Goal: Information Seeking & Learning: Learn about a topic

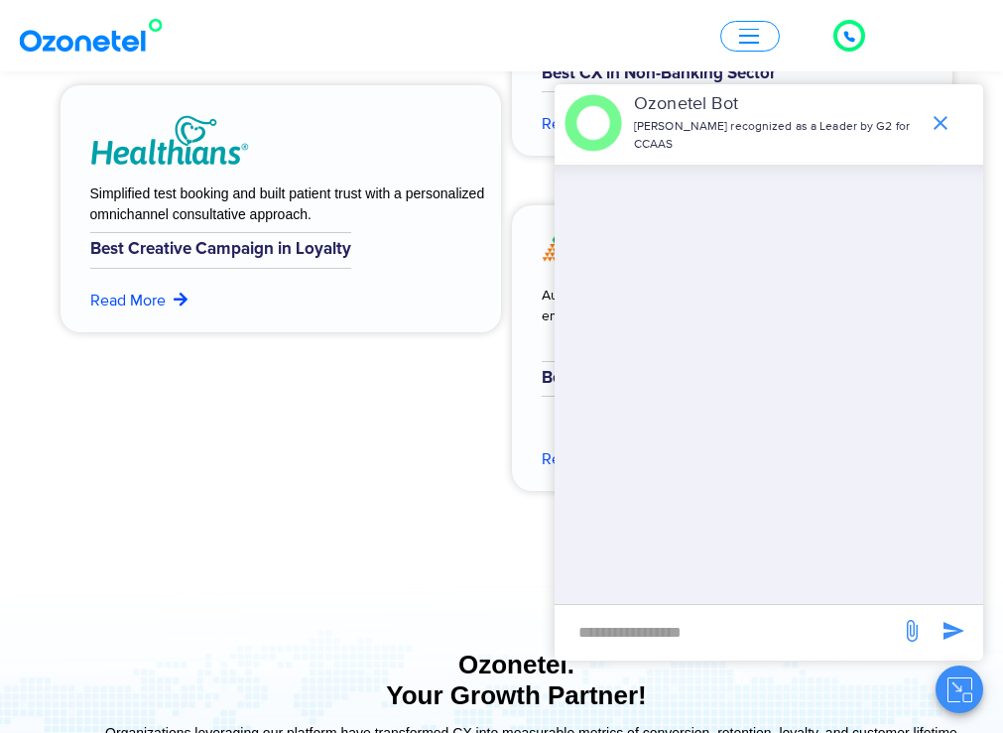
scroll to position [8236, 0]
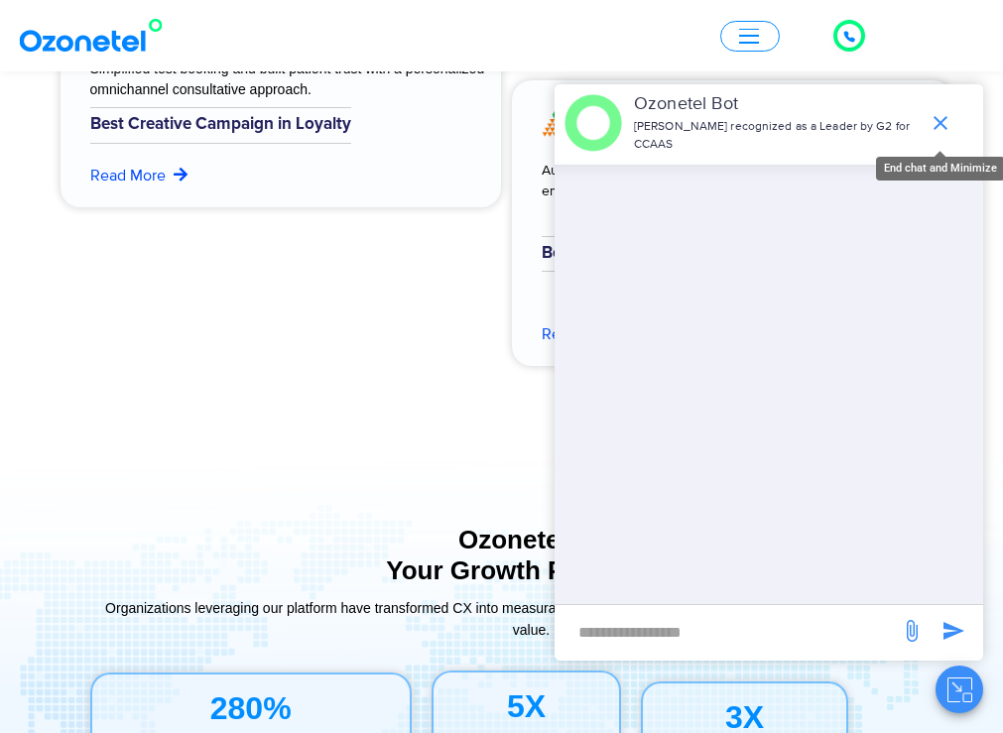
click at [942, 120] on icon "end chat or minimize" at bounding box center [941, 123] width 14 height 14
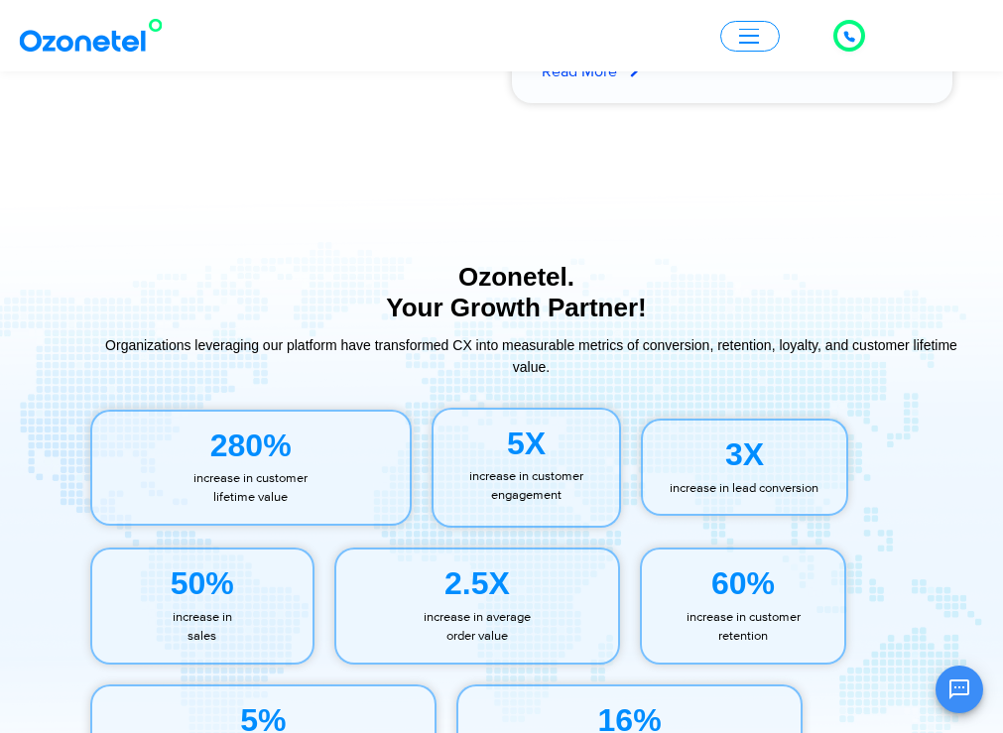
scroll to position [8534, 0]
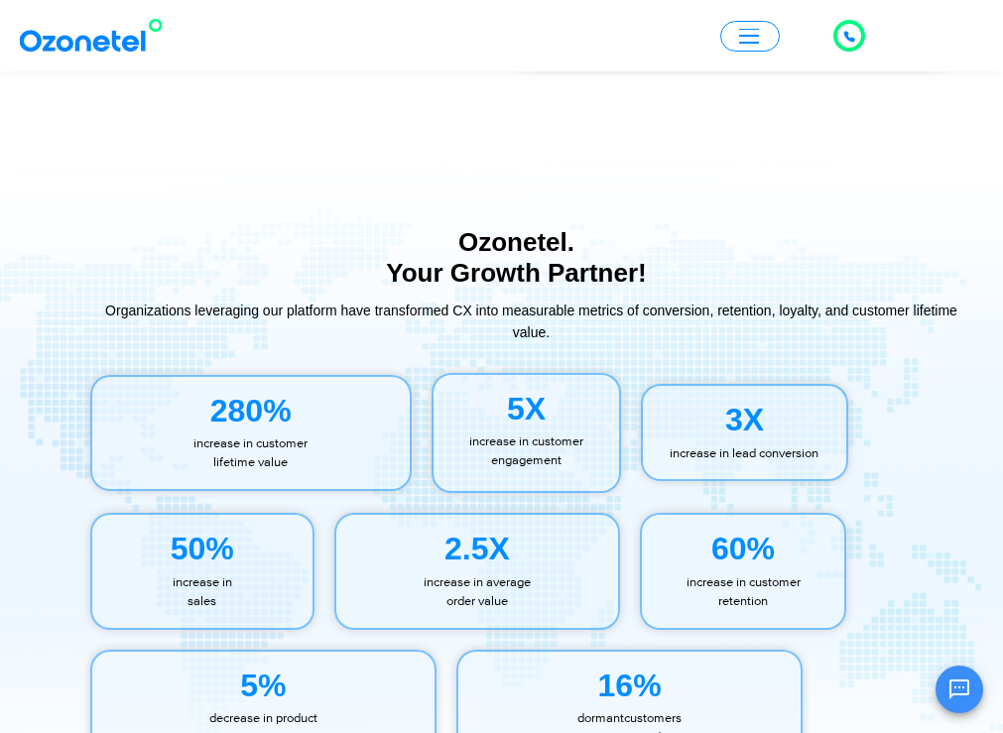
drag, startPoint x: 694, startPoint y: 310, endPoint x: 841, endPoint y: 365, distance: 157.9
drag, startPoint x: 841, startPoint y: 365, endPoint x: 794, endPoint y: 360, distance: 47.9
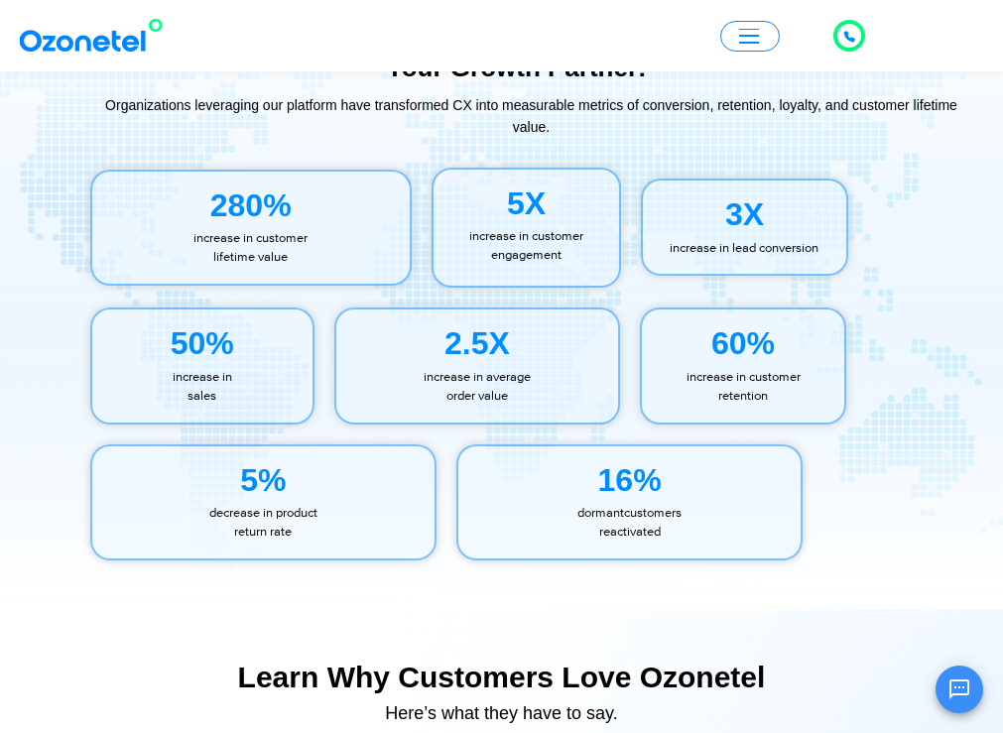
scroll to position [8931, 0]
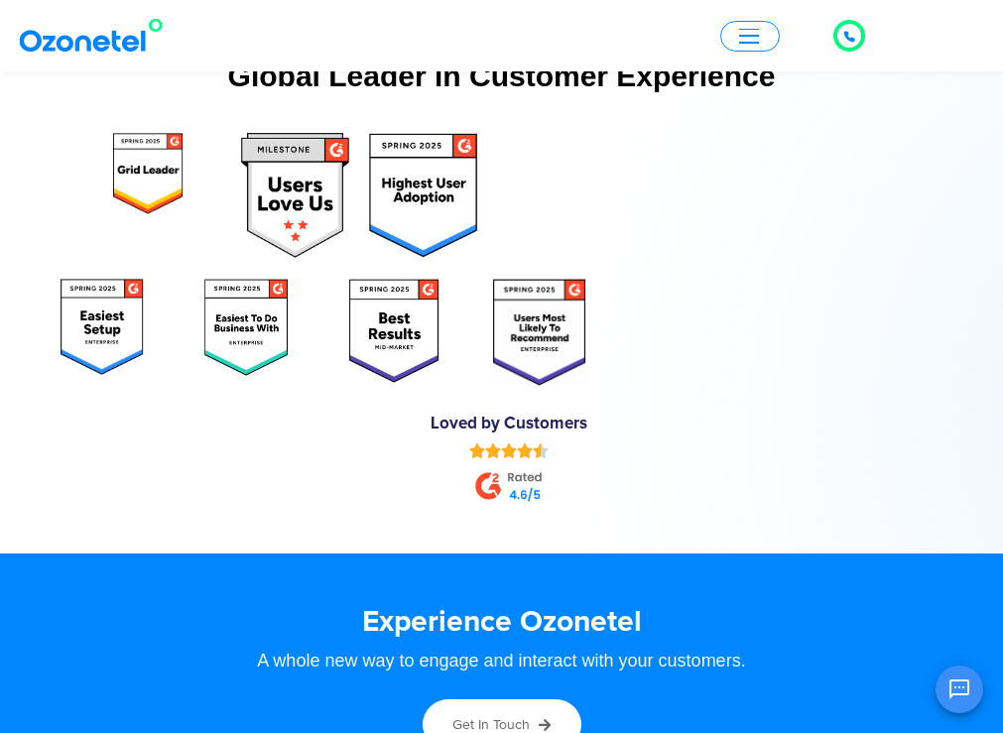
scroll to position [9725, 0]
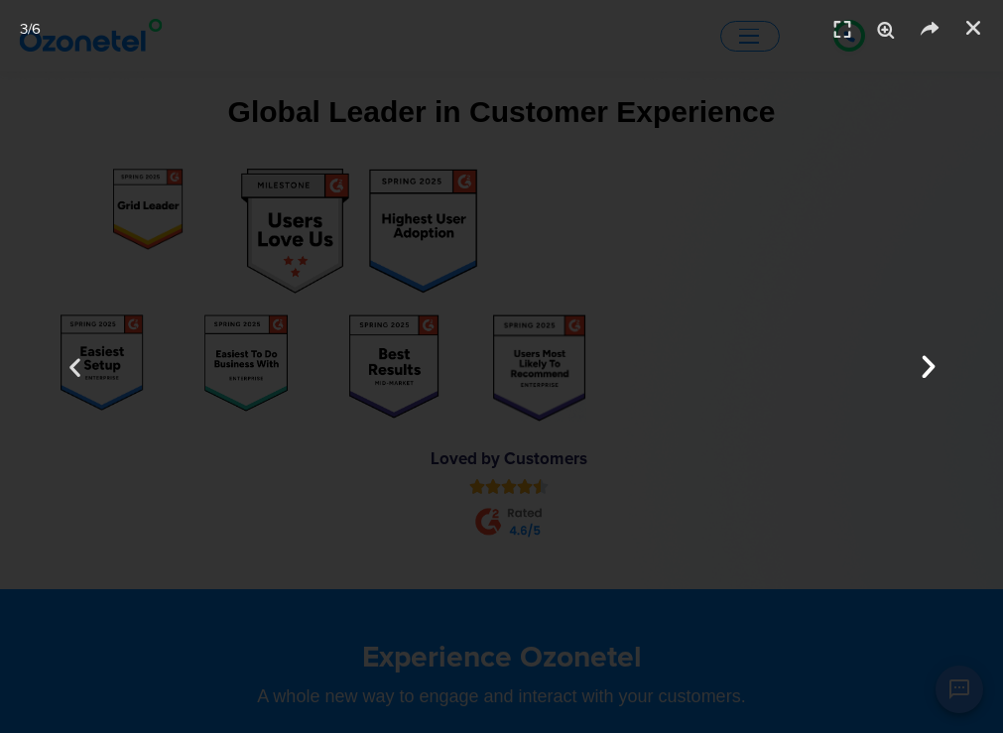
click at [926, 376] on icon "Next slide" at bounding box center [928, 367] width 30 height 30
click at [80, 374] on icon "Previous slide" at bounding box center [76, 367] width 30 height 30
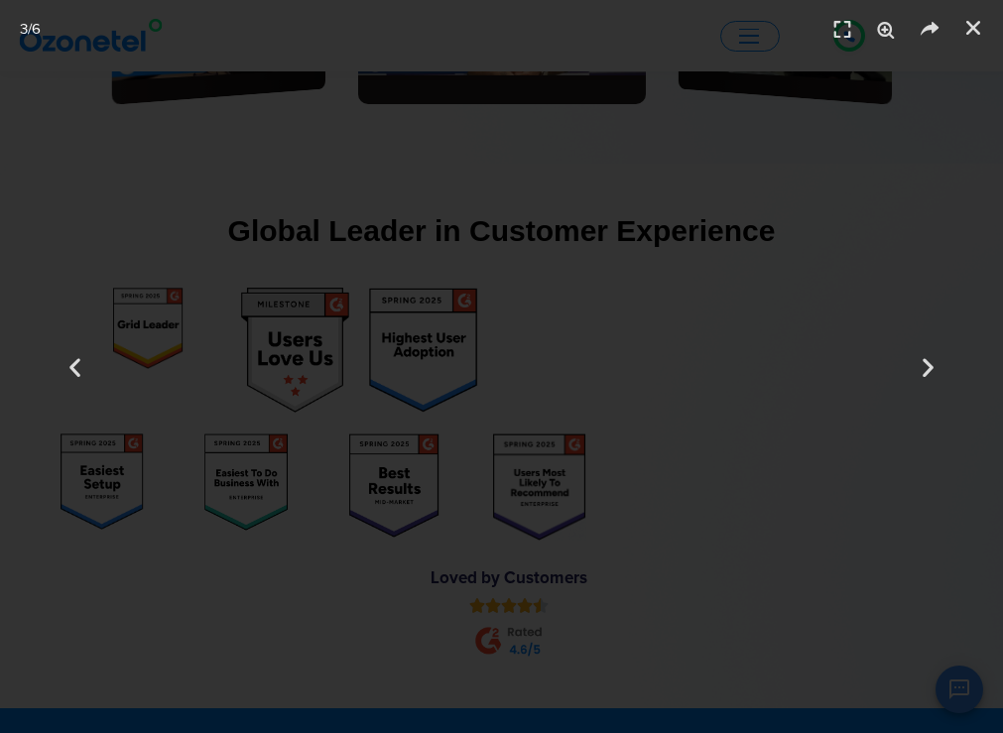
scroll to position [9328, 0]
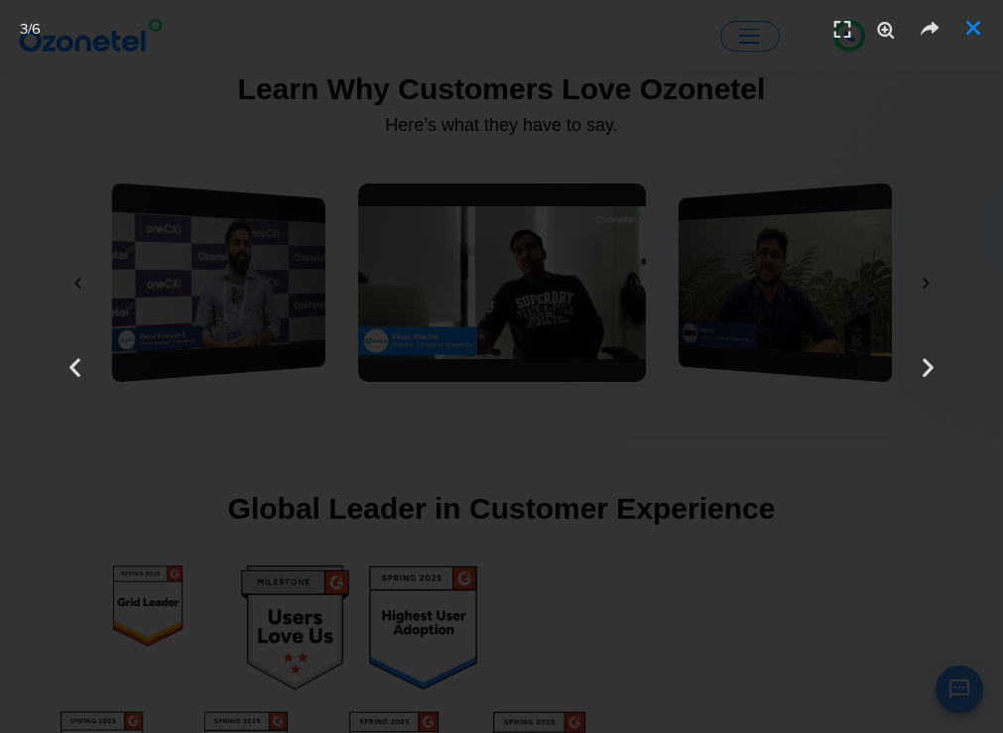
click at [979, 23] on icon "Close (Esc)" at bounding box center [974, 28] width 20 height 20
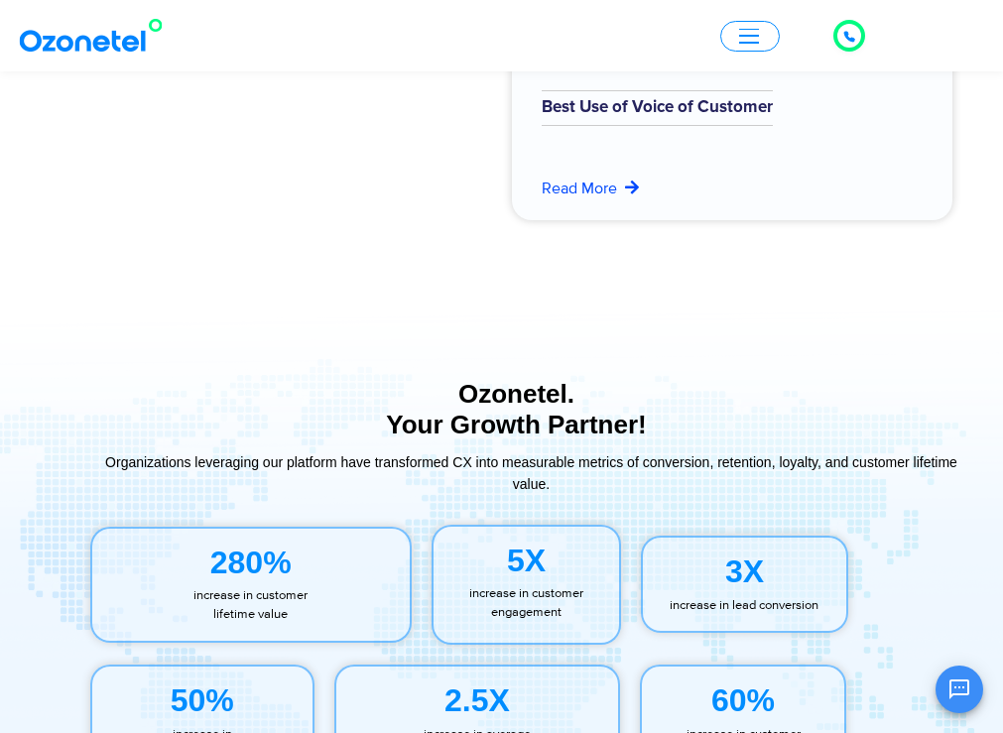
scroll to position [8135, 0]
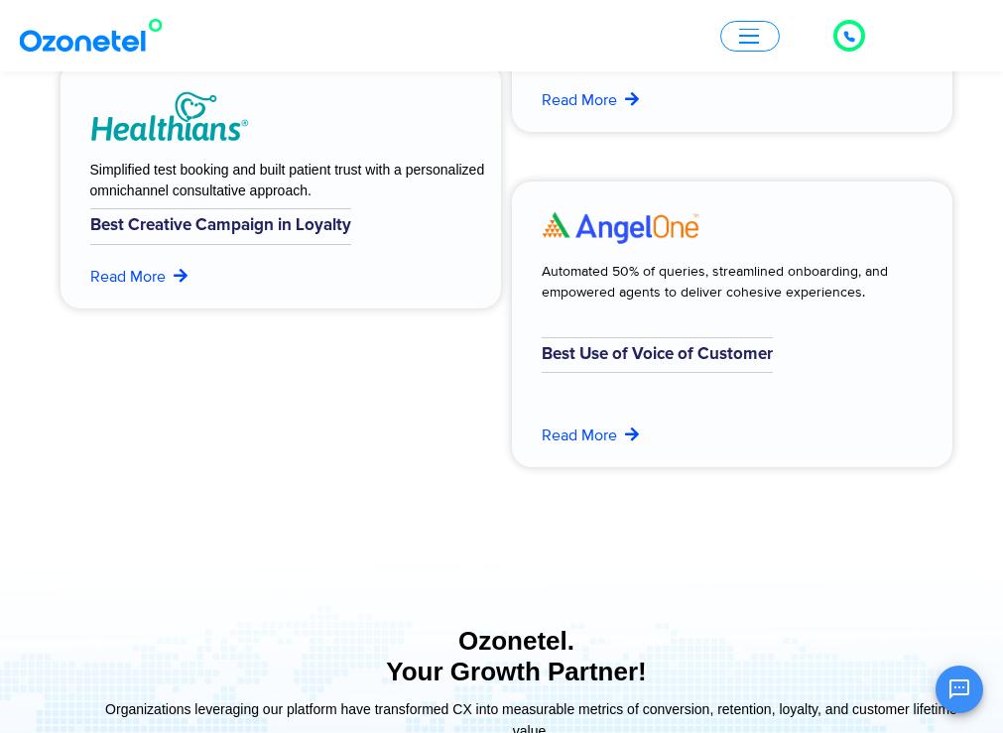
click at [762, 40] on button "button" at bounding box center [750, 36] width 60 height 31
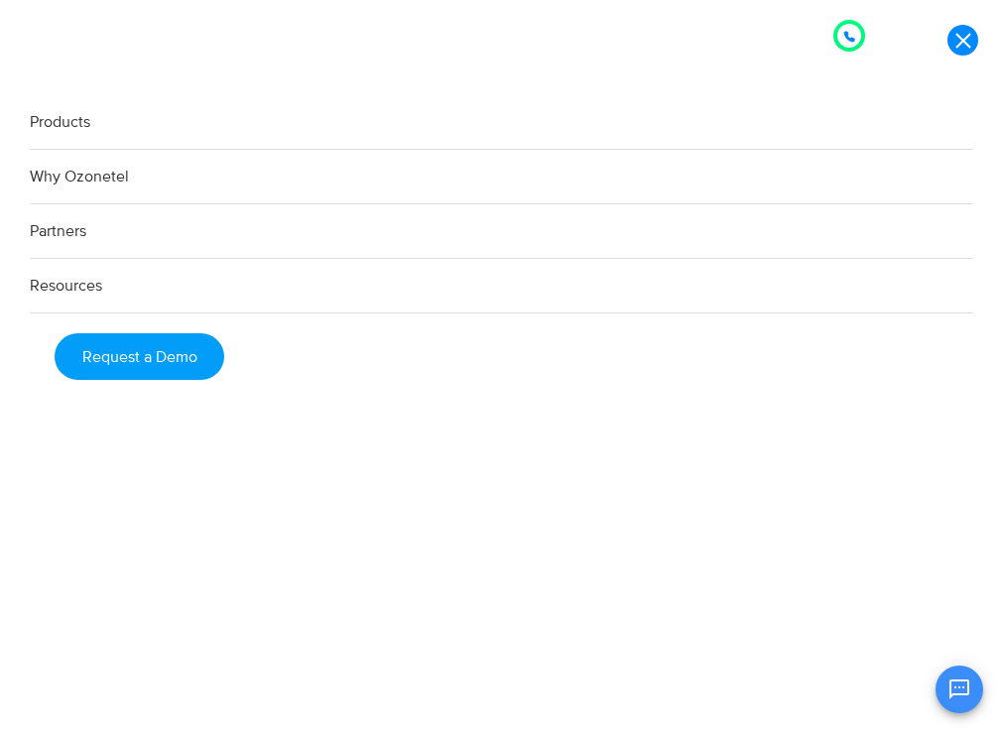
click at [178, 131] on link "Products" at bounding box center [502, 122] width 944 height 55
click at [79, 167] on link "Why Ozonetel" at bounding box center [502, 177] width 944 height 55
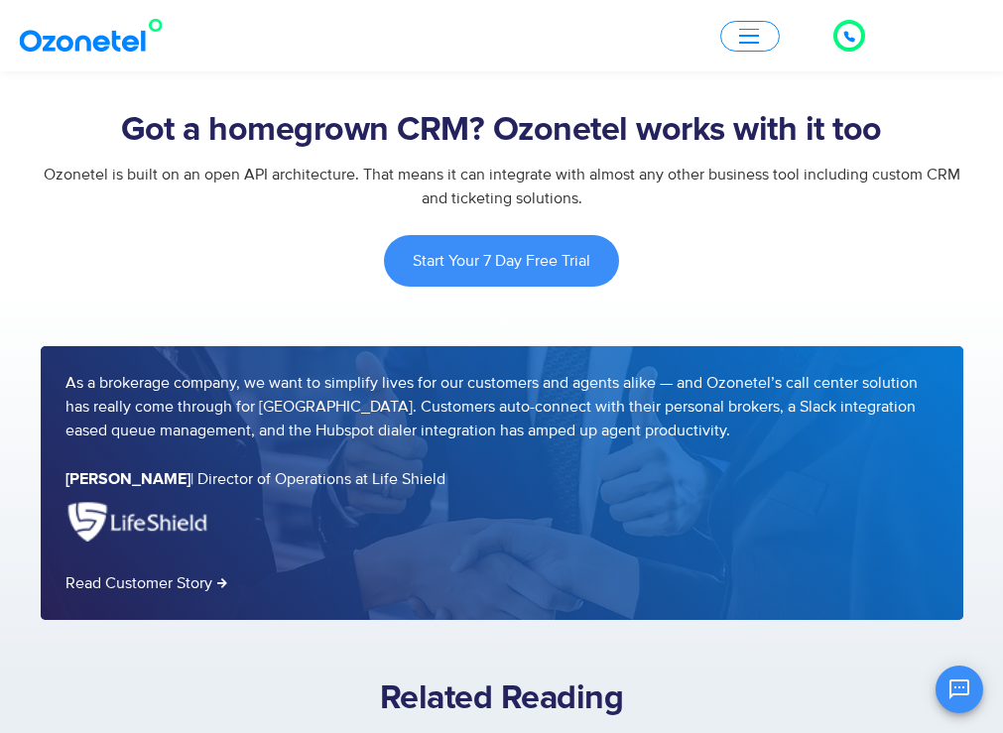
scroll to position [1588, 0]
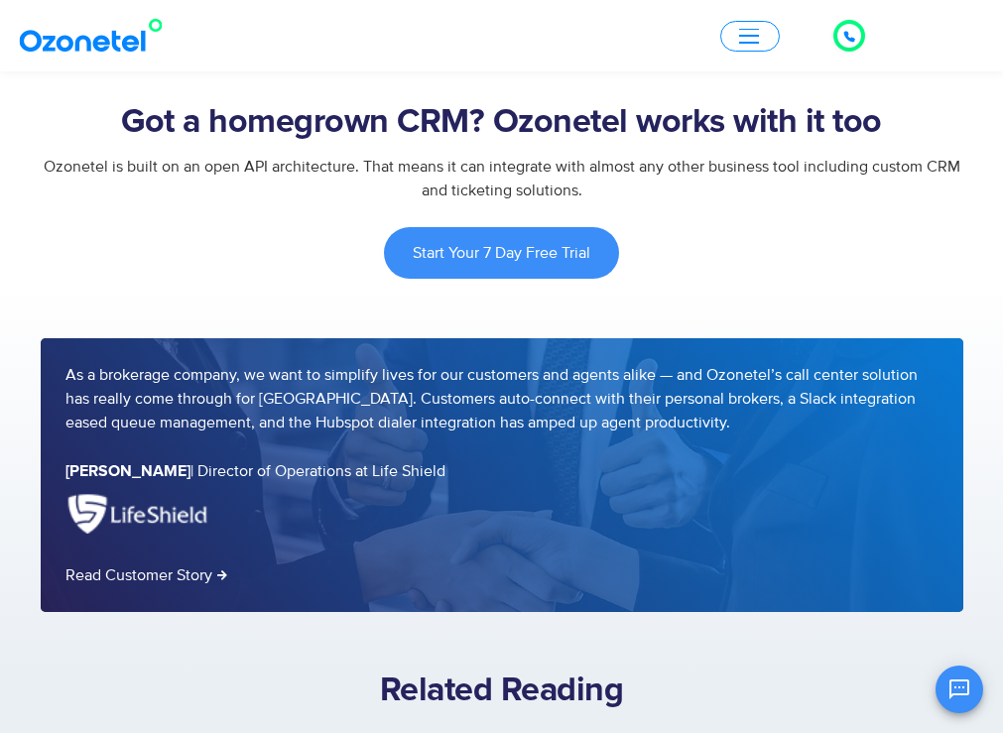
click at [550, 200] on span "Ozonetel is built on an open API architecture. That means it can integrate with…" at bounding box center [502, 179] width 917 height 44
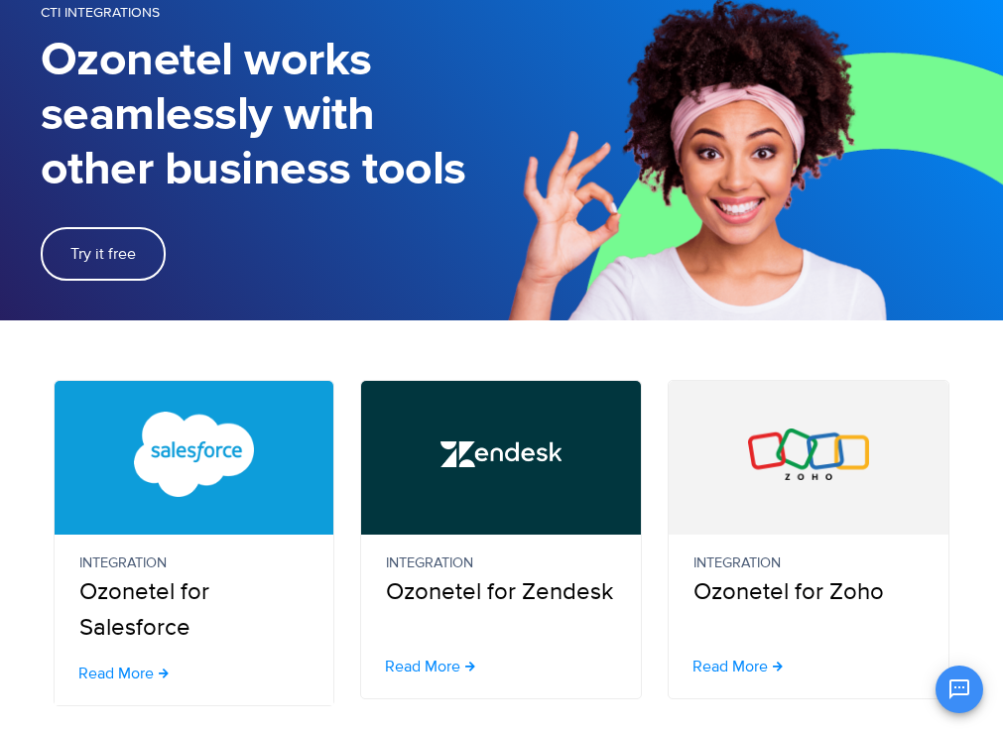
scroll to position [0, 0]
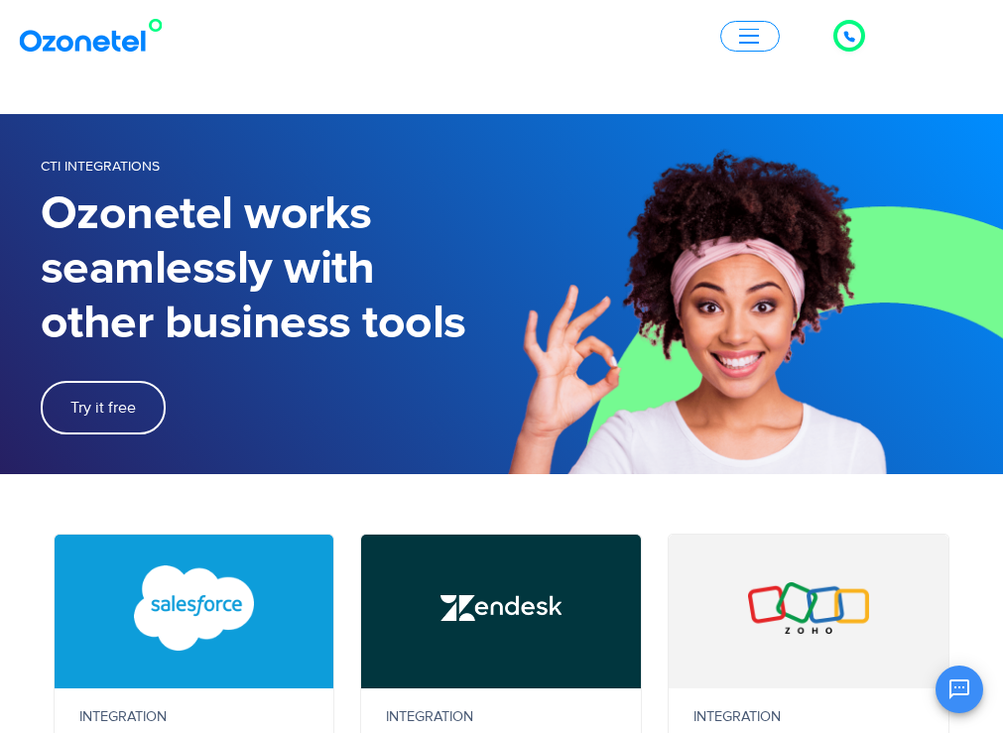
click at [756, 35] on span "button" at bounding box center [749, 36] width 20 height 2
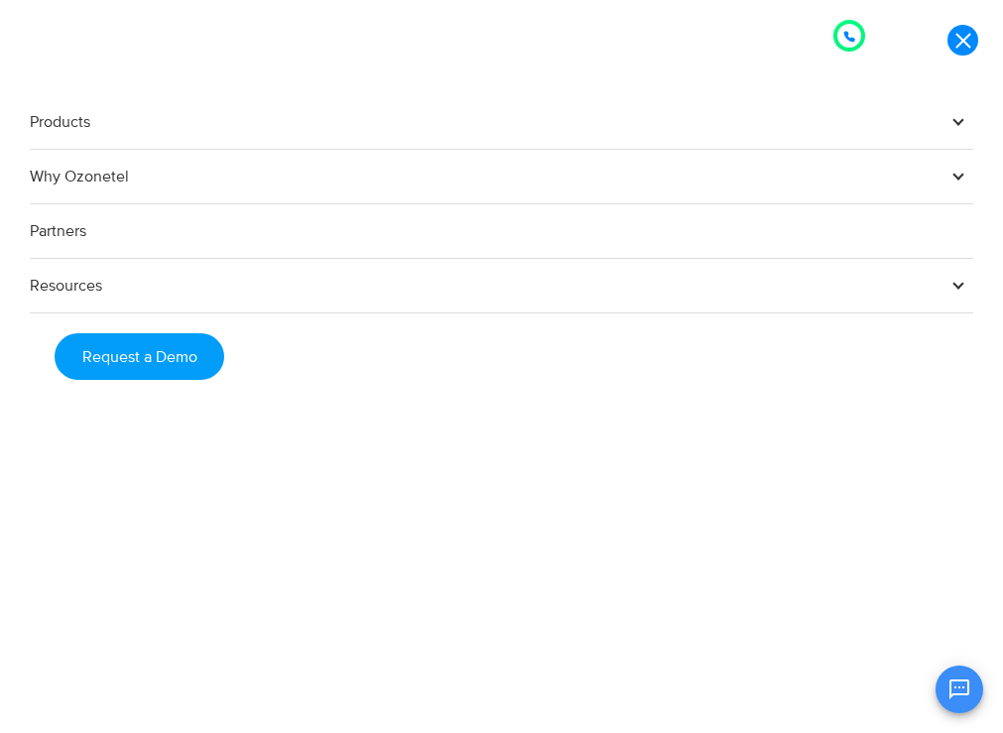
click at [296, 227] on link "Partners" at bounding box center [502, 231] width 944 height 55
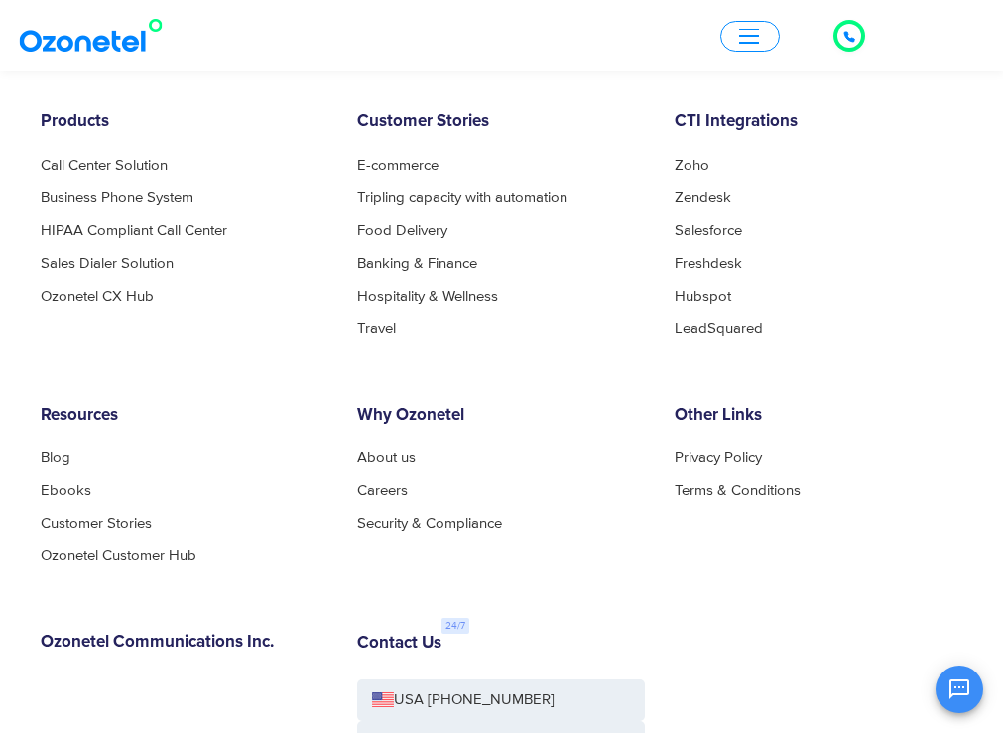
scroll to position [5656, 0]
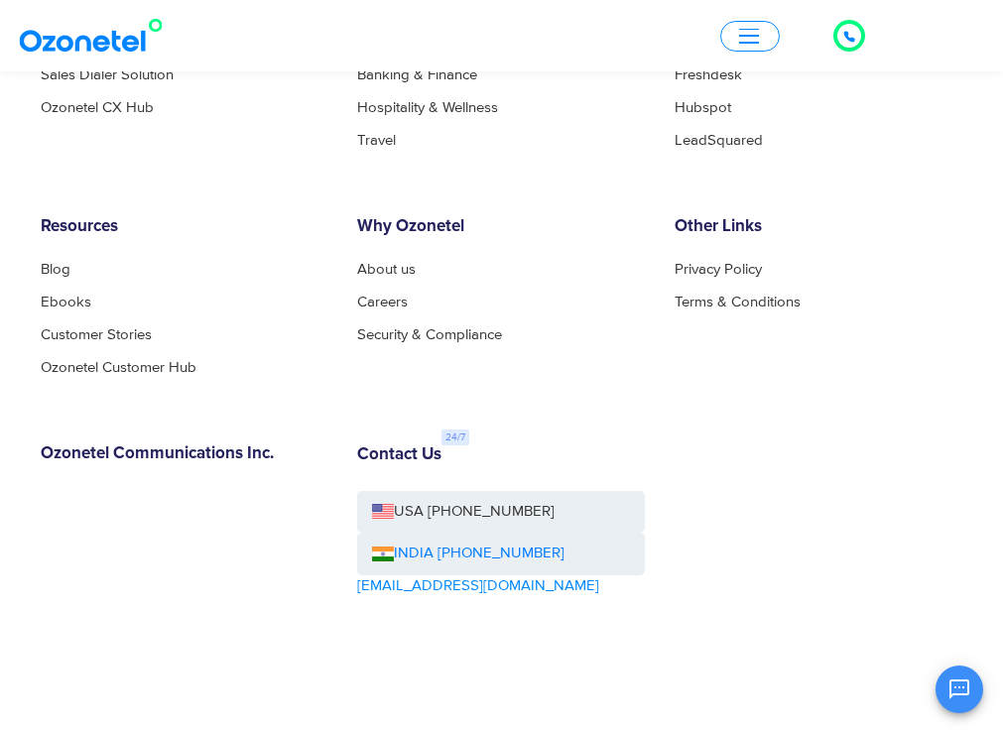
scroll to position [5855, 0]
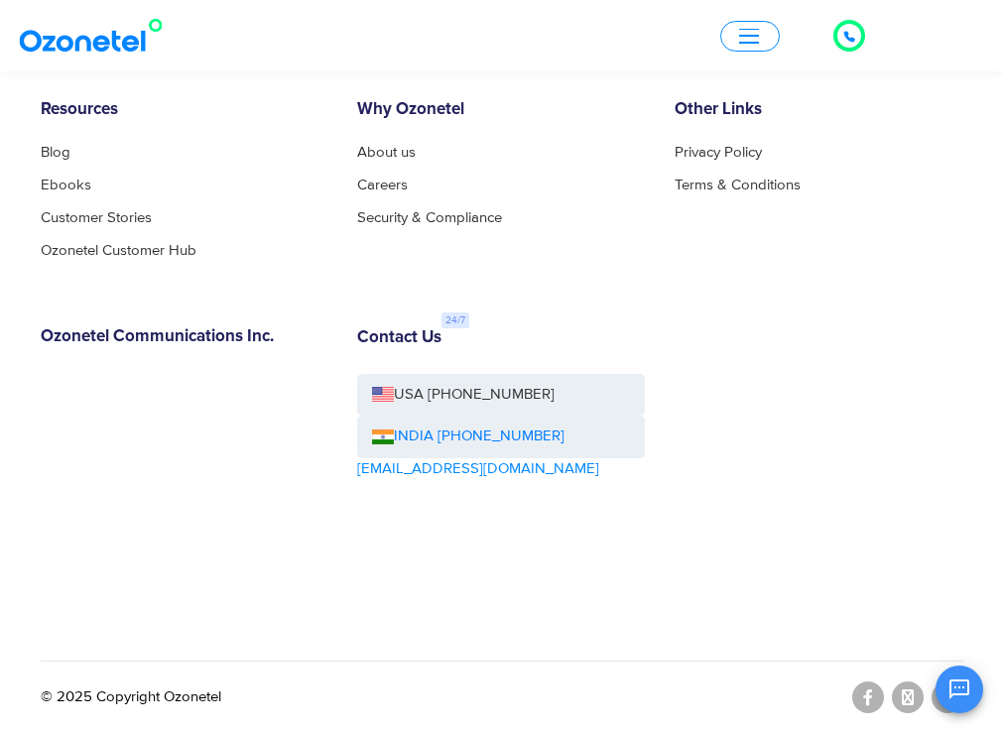
scroll to position [6351, 0]
click at [406, 193] on link "Careers" at bounding box center [388, 185] width 62 height 15
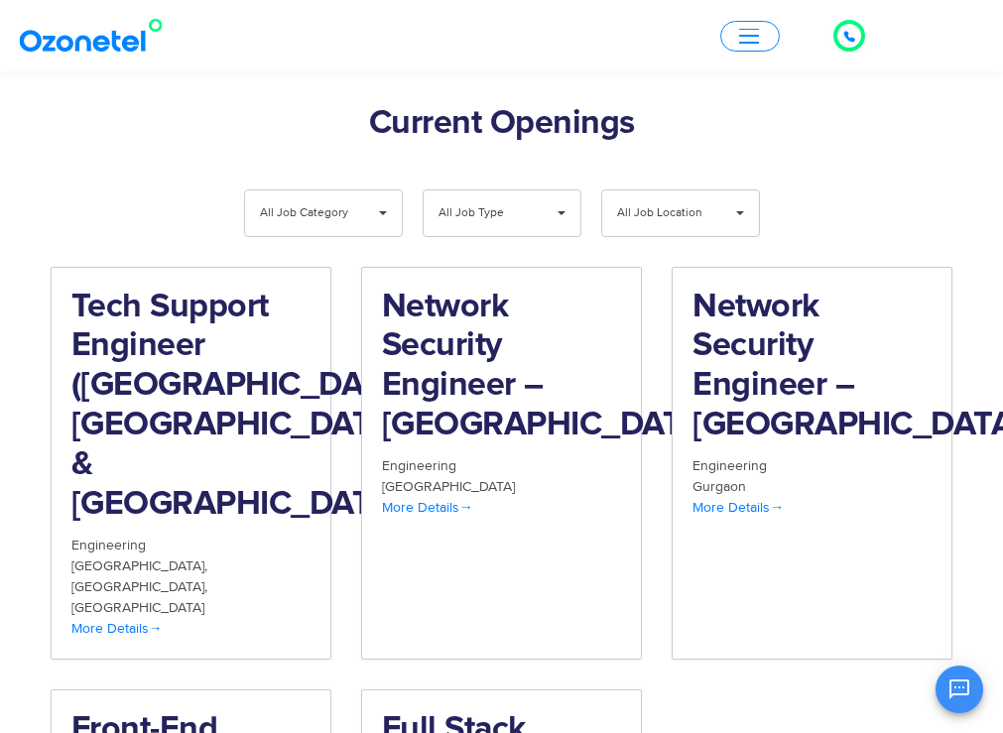
scroll to position [1885, 0]
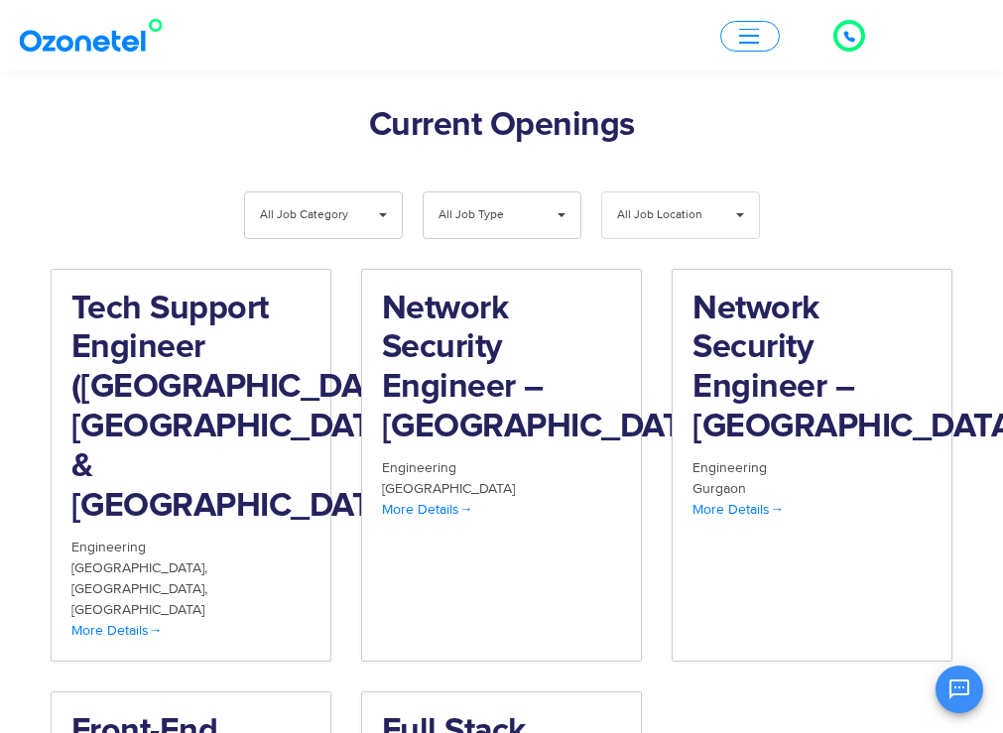
click at [723, 238] on span "▾" at bounding box center [740, 216] width 38 height 46
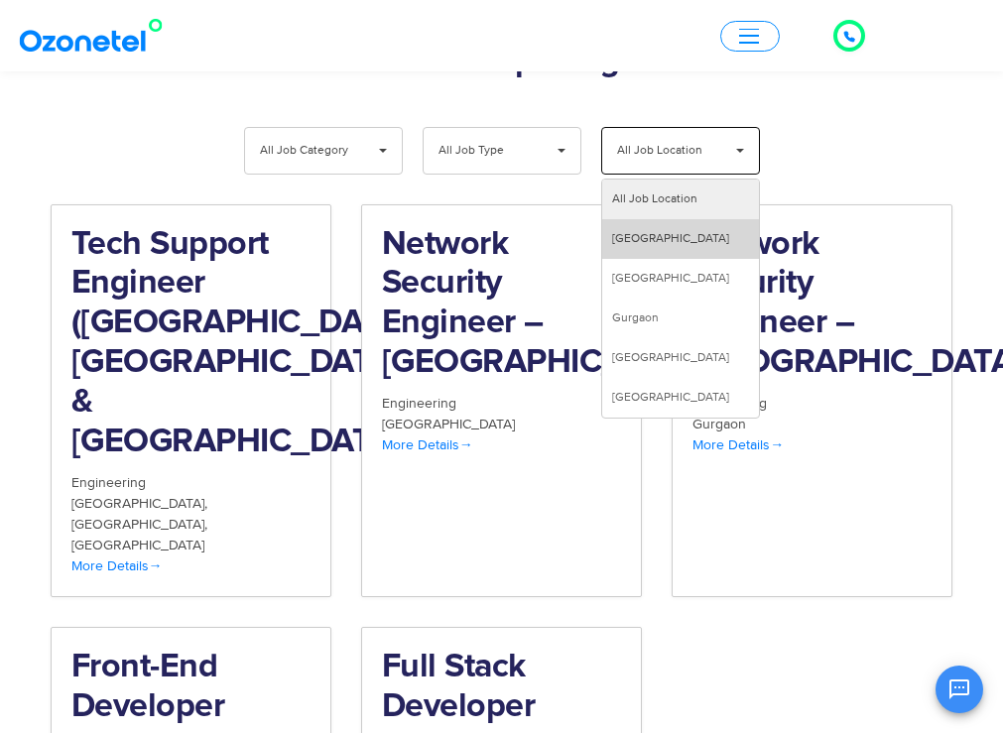
scroll to position [1985, 0]
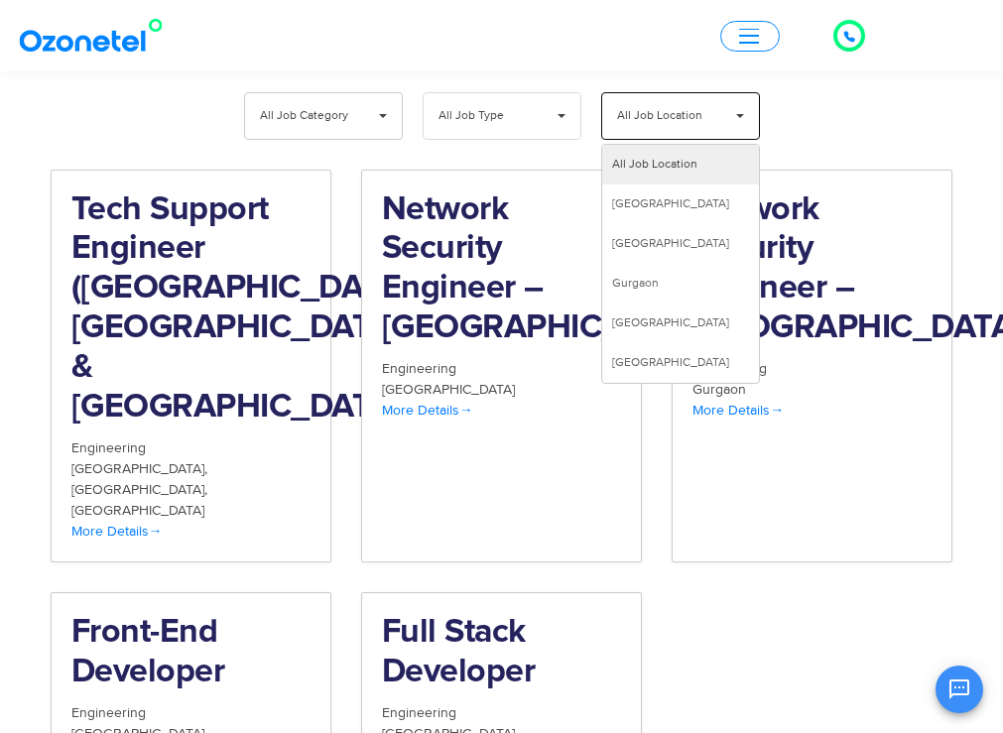
click at [523, 139] on span "All Job Type" at bounding box center [486, 116] width 94 height 46
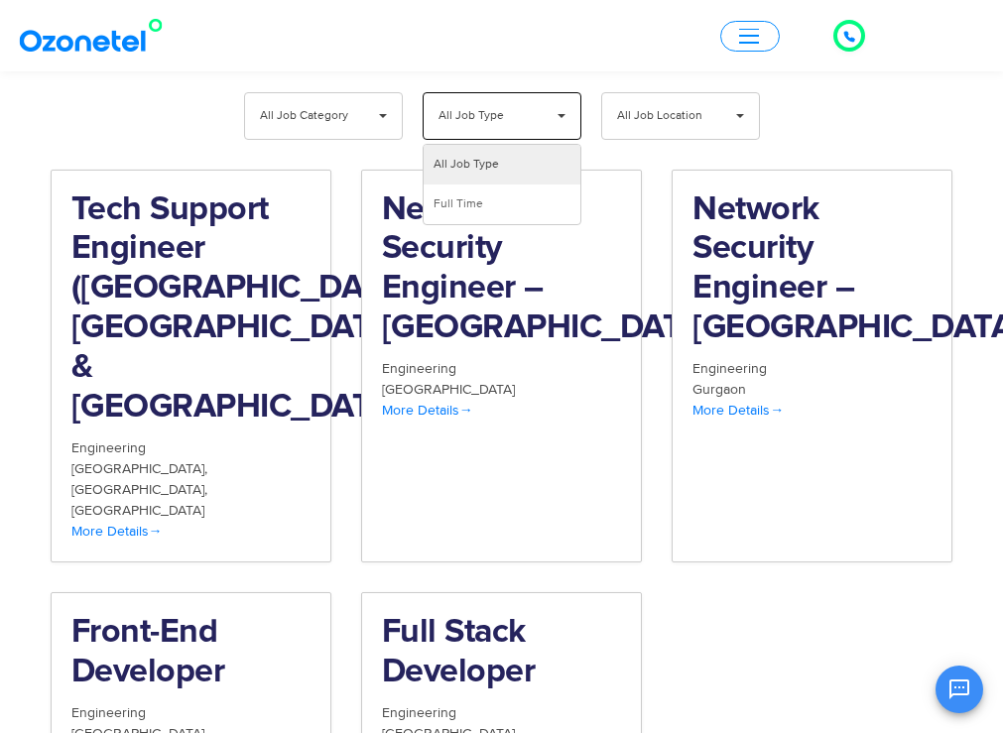
click at [523, 139] on span "All Job Type" at bounding box center [486, 116] width 94 height 46
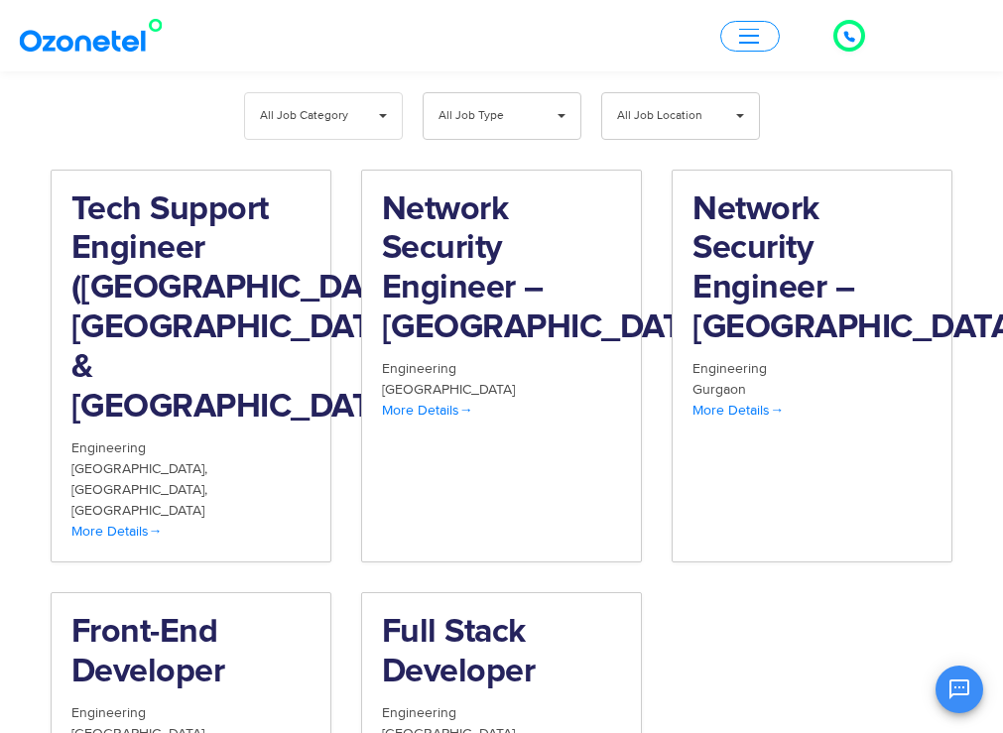
click at [292, 139] on span "All Job Category" at bounding box center [307, 116] width 94 height 46
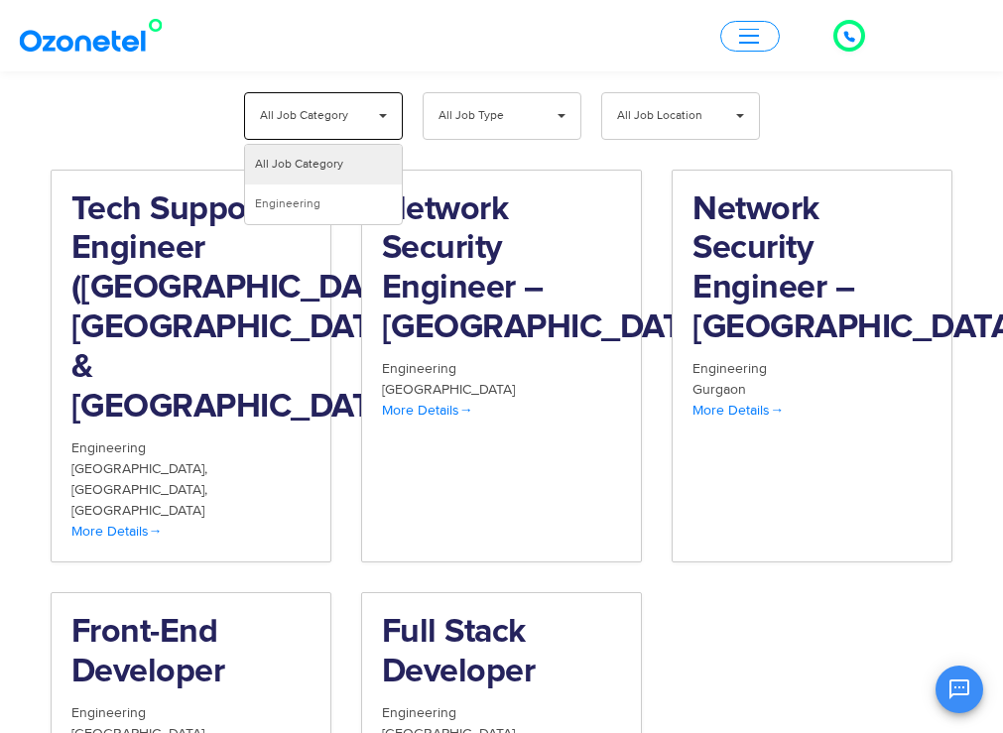
click at [332, 139] on span "All Job Category" at bounding box center [307, 116] width 94 height 46
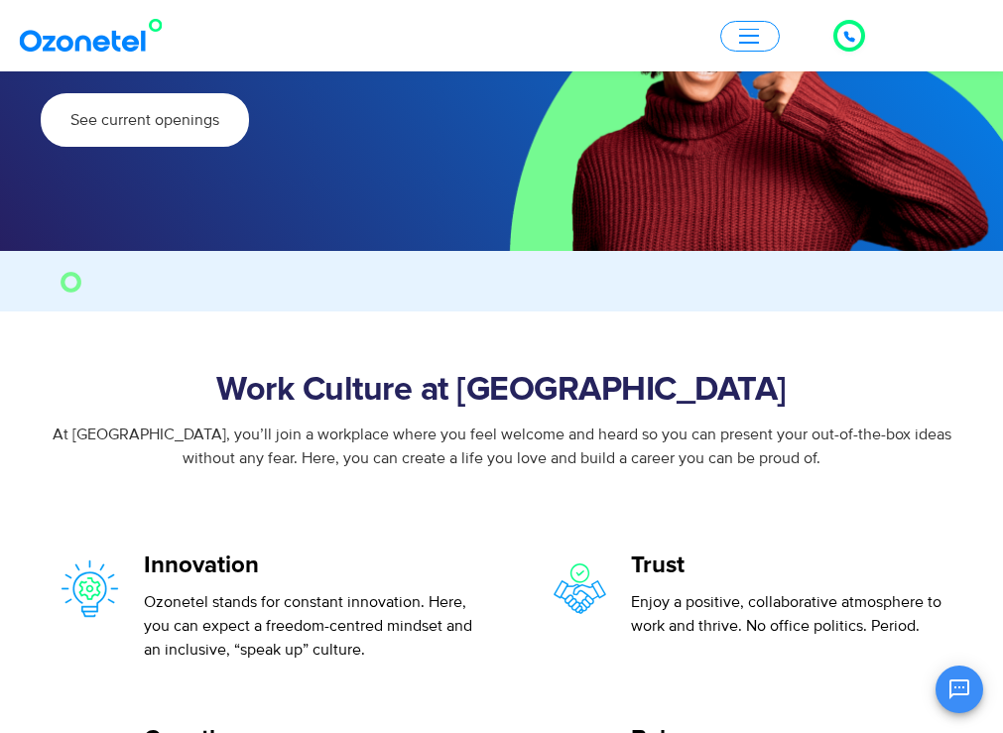
scroll to position [298, 0]
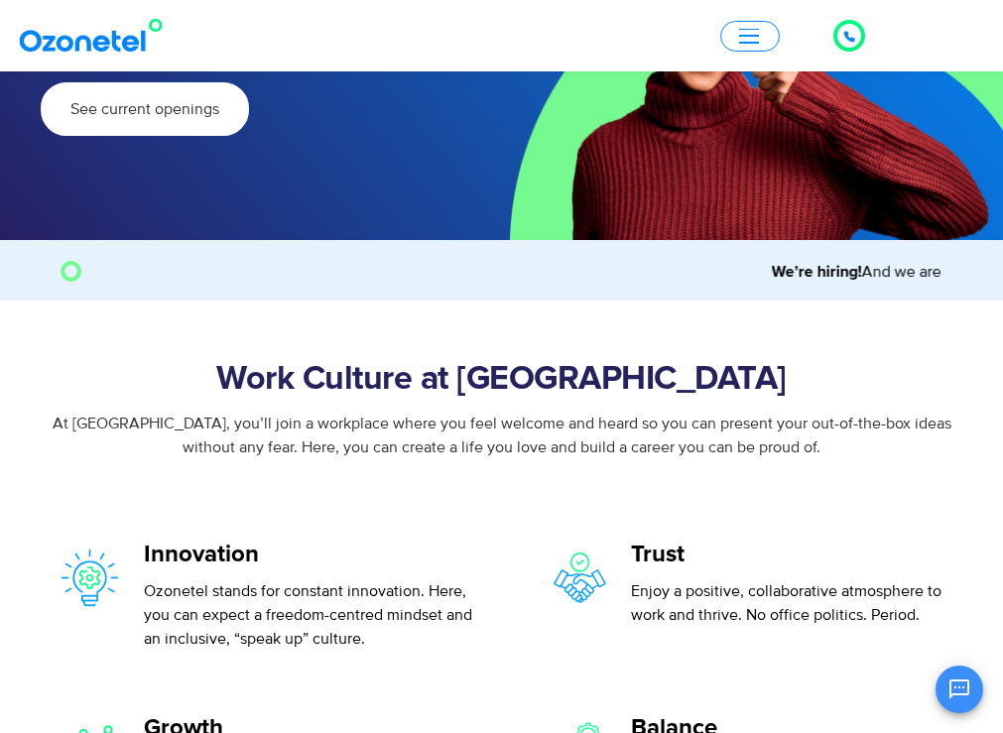
drag, startPoint x: 362, startPoint y: 209, endPoint x: 604, endPoint y: 222, distance: 242.5
click at [604, 260] on marquee "We’re hiring! And we are on the lookout for passionate,self-driven, hardworking…" at bounding box center [514, 272] width 857 height 24
drag, startPoint x: 604, startPoint y: 222, endPoint x: 464, endPoint y: 196, distance: 142.3
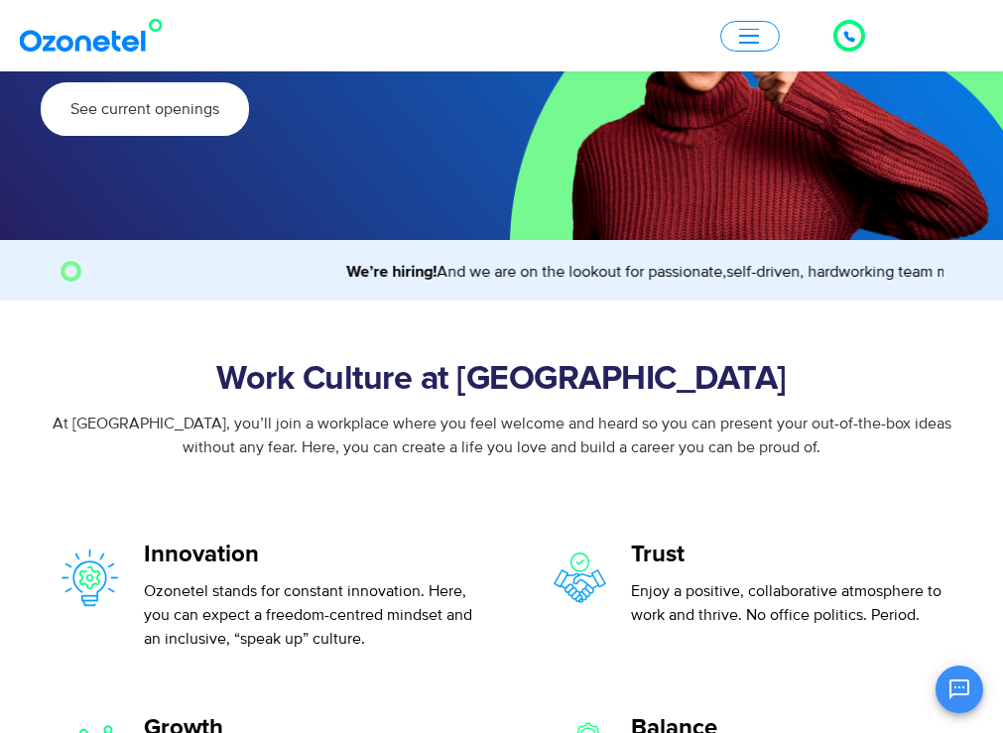
click at [464, 250] on div "We’re hiring! And we are on the lookout for passionate,self-driven, hardworking…" at bounding box center [514, 270] width 857 height 41
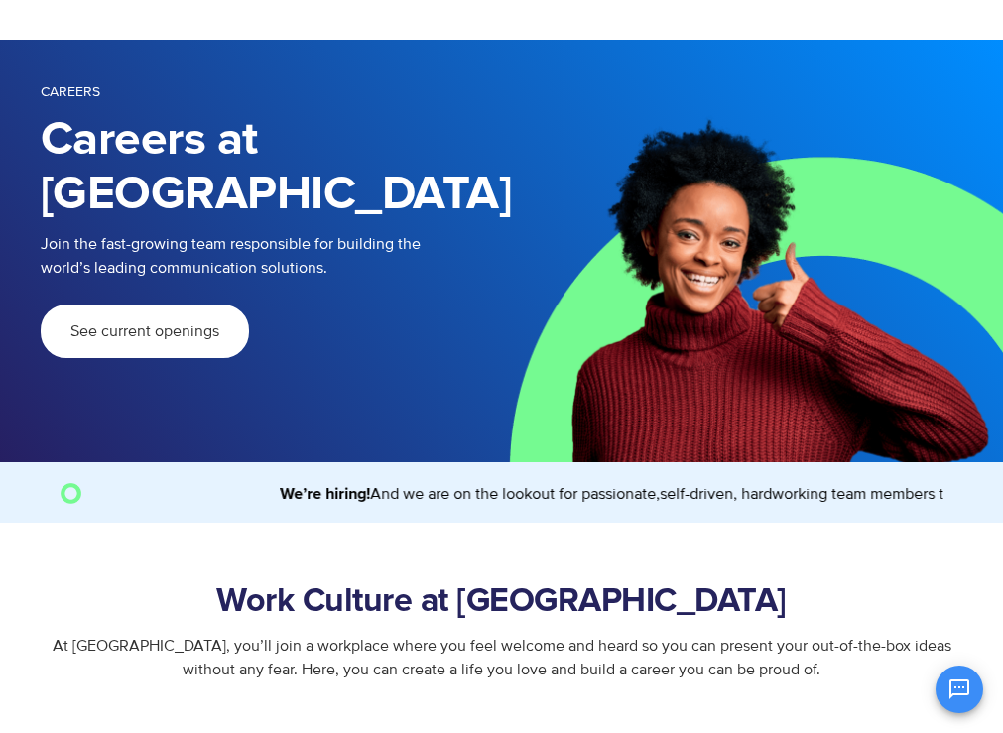
scroll to position [0, 0]
